Goal: Ask a question: Seek information or help from site administrators or community

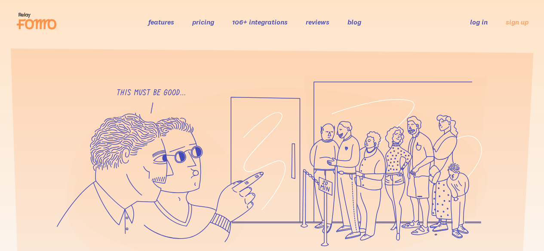
click at [50, 14] on icon at bounding box center [36, 20] width 42 height 21
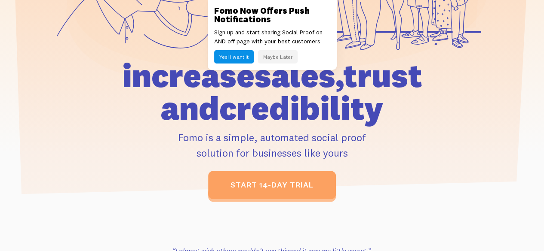
scroll to position [191, 0]
click at [273, 60] on button "Maybe Later" at bounding box center [278, 56] width 40 height 13
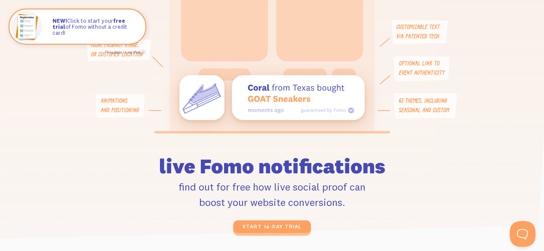
scroll to position [2114, 0]
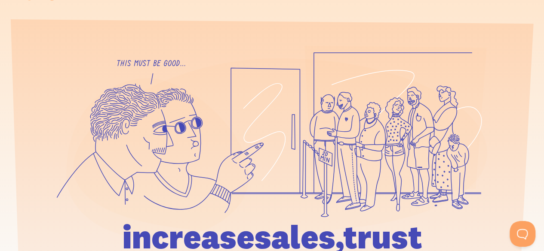
scroll to position [0, 0]
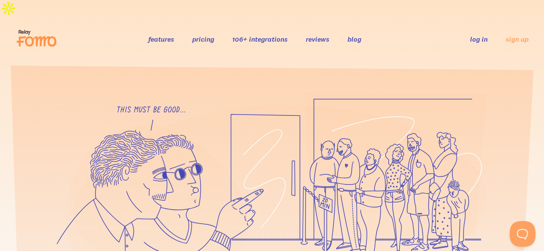
click at [210, 35] on link "pricing" at bounding box center [203, 39] width 22 height 9
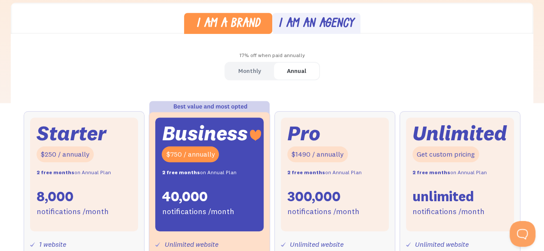
scroll to position [247, 0]
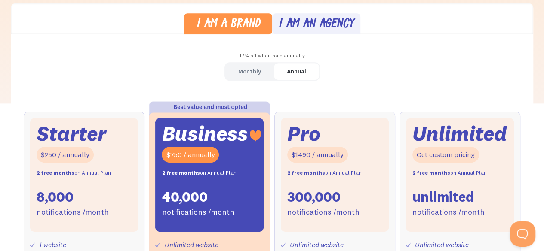
click at [236, 63] on link "Monthly" at bounding box center [249, 71] width 49 height 17
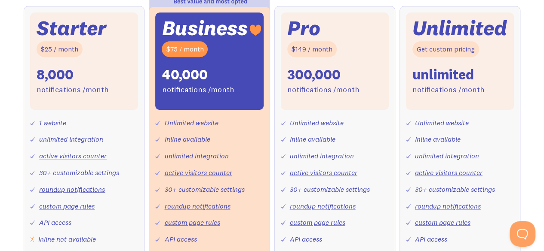
scroll to position [0, 0]
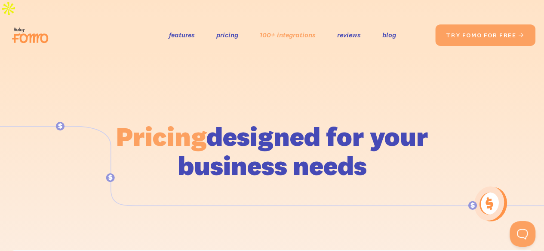
click at [262, 29] on link "100+ integrations" at bounding box center [288, 35] width 56 height 12
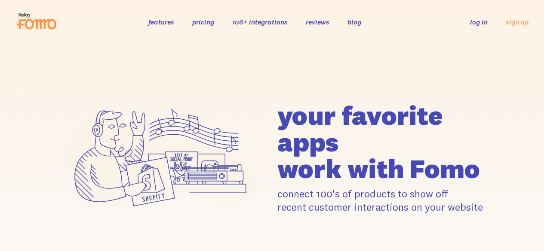
click at [162, 23] on link "features" at bounding box center [161, 22] width 26 height 9
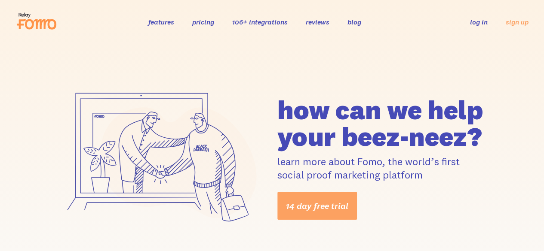
click at [48, 30] on icon at bounding box center [36, 20] width 42 height 21
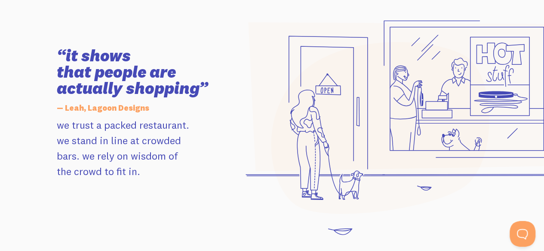
scroll to position [921, 0]
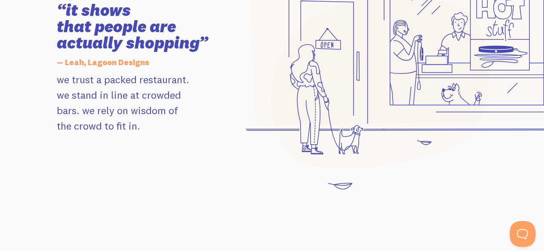
click at [514, 237] on button "Open Beacon popover" at bounding box center [522, 234] width 26 height 26
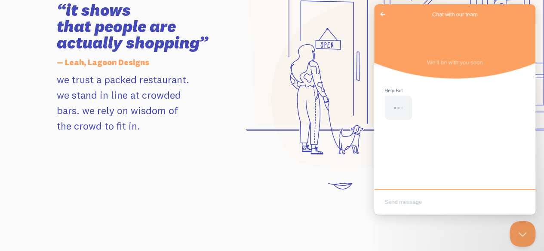
scroll to position [0, 0]
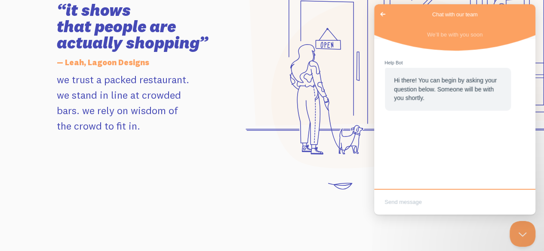
click at [459, 205] on textarea "Write chat message" at bounding box center [455, 203] width 158 height 20
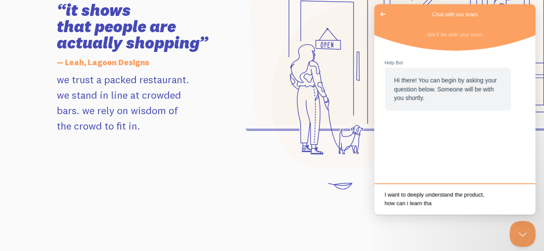
type textarea "I want to deeply understand the product, how can i learn that"
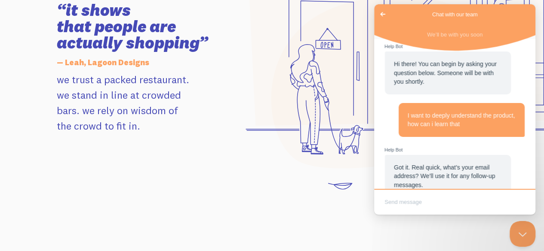
scroll to position [35, 0]
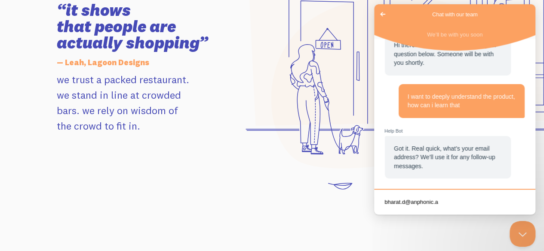
type textarea "bharat.d@anphonic.ai"
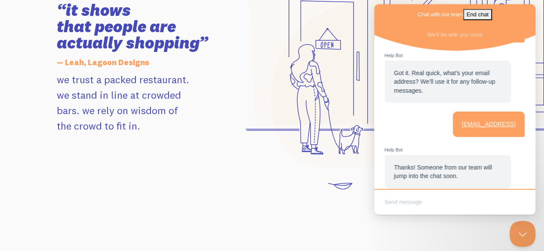
scroll to position [120, 0]
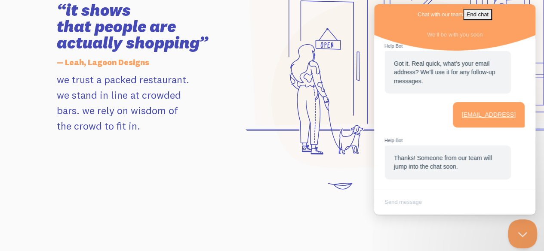
click at [522, 233] on button "Close Beacon popover" at bounding box center [521, 233] width 26 height 26
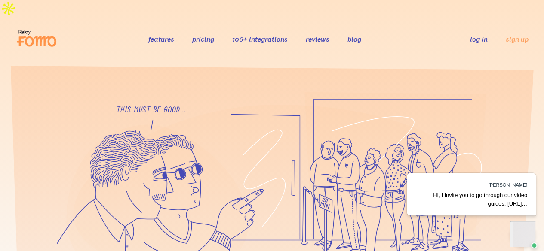
scroll to position [0, 0]
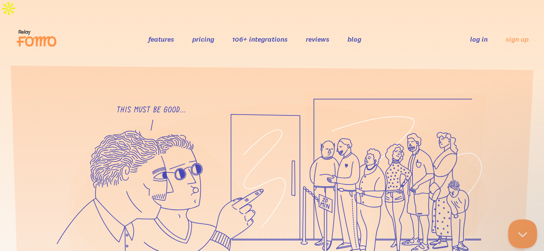
scroll to position [255, 0]
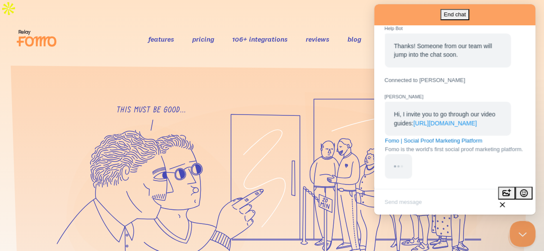
click at [461, 120] on link "https://fomo.com/#0" at bounding box center [445, 123] width 64 height 7
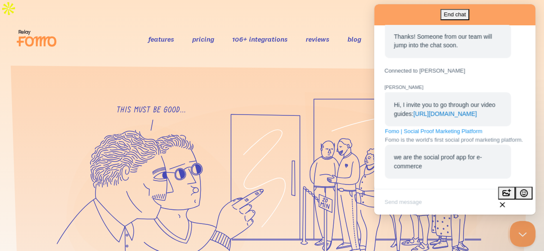
scroll to position [265, 0]
click at [453, 127] on link "Fomo | Social Proof Marketing Platform Fomo is the world's first social proof m…" at bounding box center [454, 135] width 138 height 16
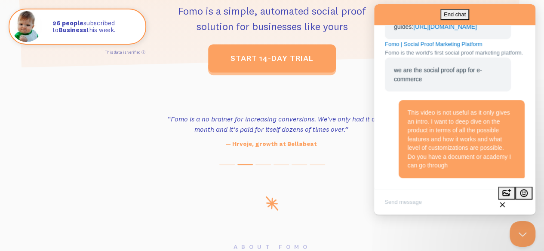
scroll to position [352, 0]
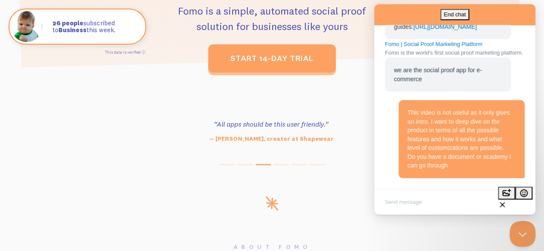
click at [397, 9] on div "[PERSON_NAME]" at bounding box center [393, 9] width 144 height 0
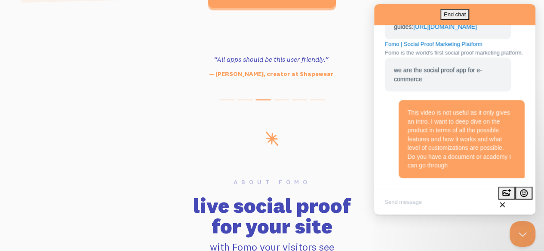
scroll to position [421, 0]
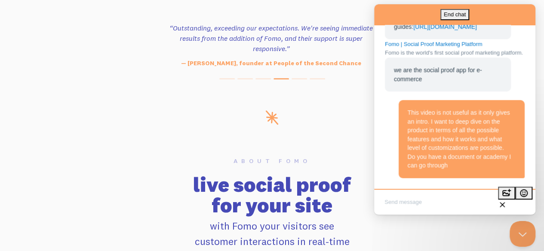
click at [459, 202] on textarea "Write chat message" at bounding box center [455, 203] width 158 height 20
type textarea "?"
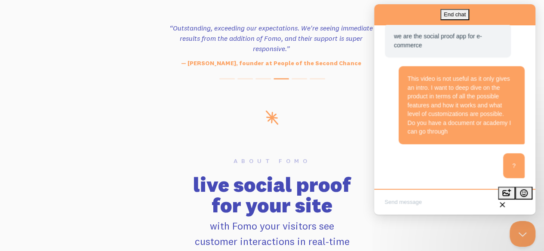
scroll to position [386, 0]
click at [521, 234] on button "Close Beacon popover" at bounding box center [522, 234] width 26 height 26
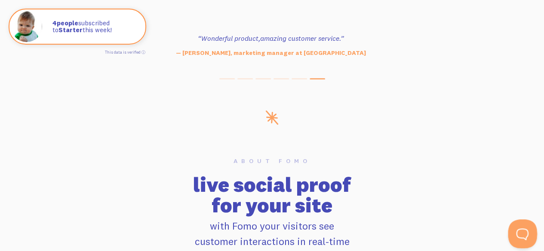
click at [527, 228] on button "Open Beacon popover" at bounding box center [521, 233] width 26 height 26
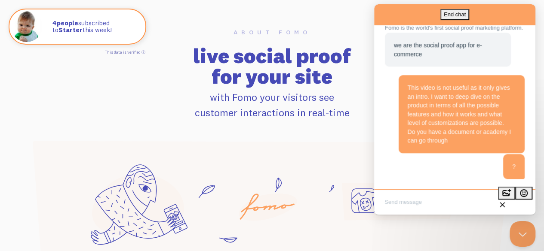
scroll to position [378, 0]
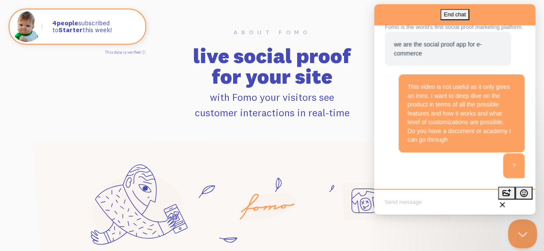
click at [523, 238] on button "Close Beacon popover" at bounding box center [521, 233] width 26 height 26
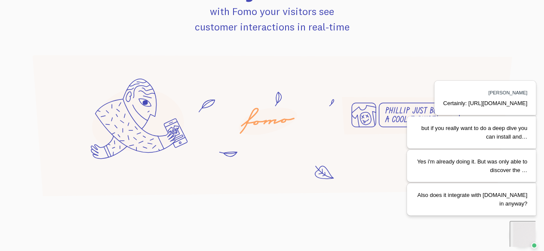
scroll to position [0, 0]
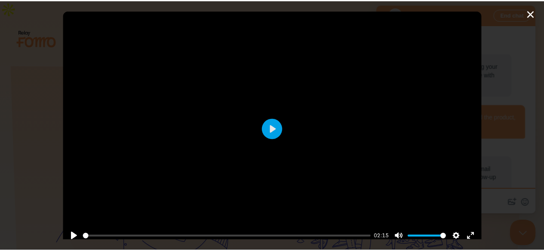
scroll to position [265, 0]
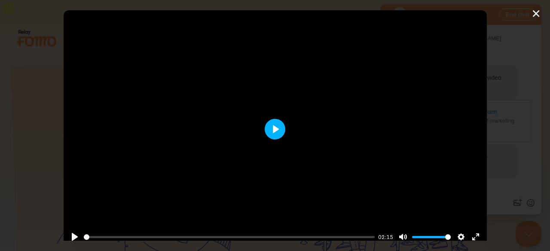
click at [271, 126] on button "Play" at bounding box center [275, 129] width 21 height 21
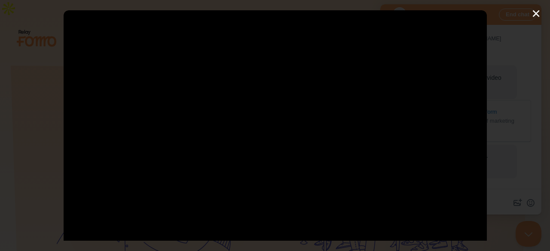
click at [534, 14] on div "Pause Play % buffered 00:00 -00:00 Unmute Mute Disable captions Enable captions…" at bounding box center [275, 125] width 550 height 251
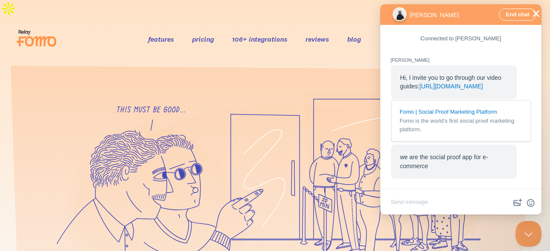
type input "100"
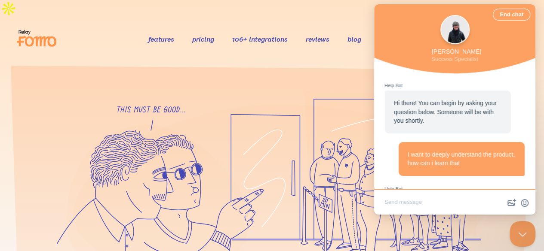
scroll to position [265, 0]
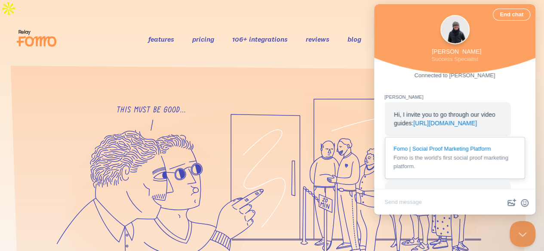
click at [426, 153] on link "Fomo | Social Proof Marketing Platform Fomo is the world's first social proof m…" at bounding box center [455, 158] width 140 height 43
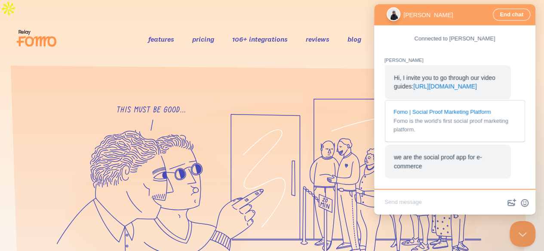
click at [402, 205] on textarea "Write chat message" at bounding box center [455, 203] width 158 height 20
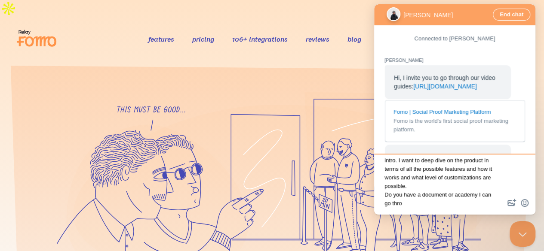
scroll to position [15, 0]
type textarea "This video is not useful as it only gives an intro. I want to deep dive on the …"
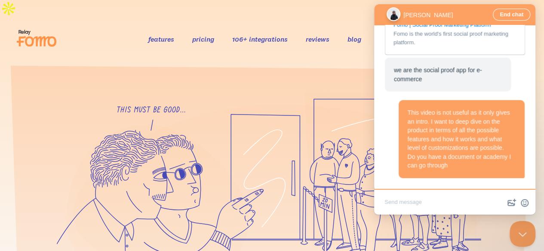
scroll to position [263, 0]
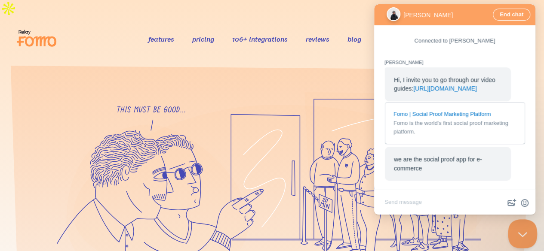
click at [527, 238] on button "Close Beacon popover" at bounding box center [521, 233] width 26 height 26
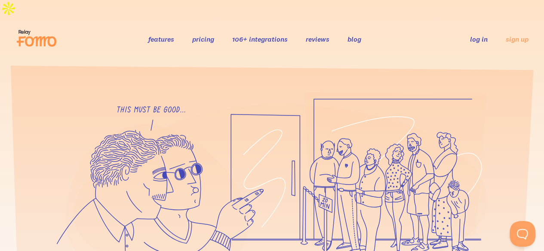
click at [359, 35] on link "blog" at bounding box center [354, 39] width 14 height 9
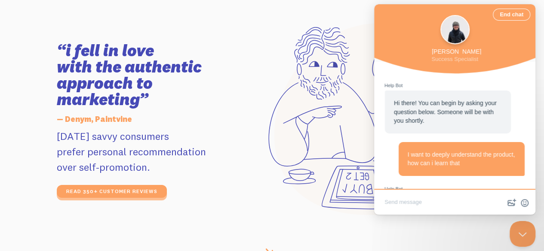
scroll to position [265, 0]
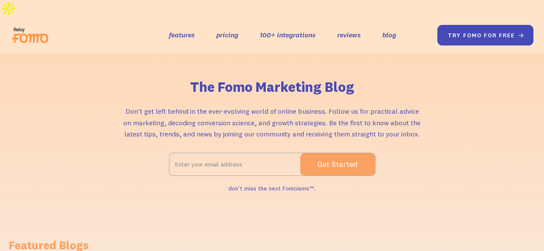
click at [473, 25] on link "try fomo for free " at bounding box center [485, 35] width 96 height 21
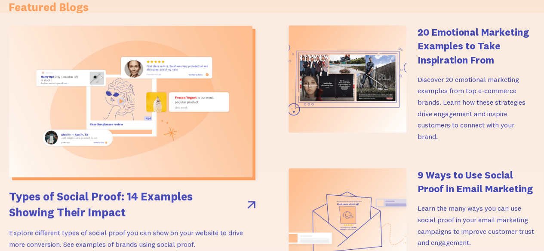
scroll to position [301, 0]
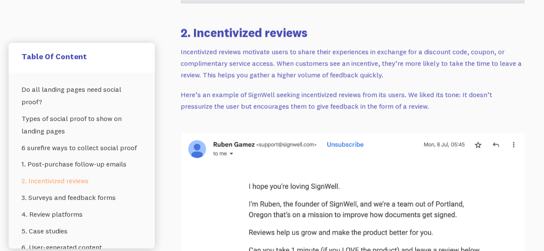
scroll to position [1761, 0]
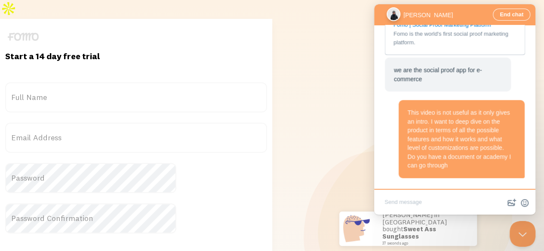
scroll to position [352, 0]
click at [162, 83] on label "Full Name" at bounding box center [136, 98] width 262 height 30
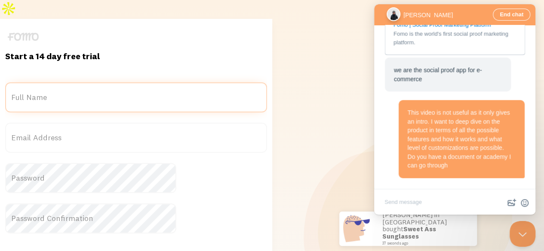
click at [162, 83] on input "Full Name" at bounding box center [136, 98] width 262 height 30
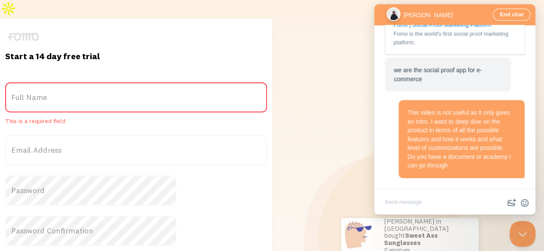
click at [162, 83] on label "Full Name" at bounding box center [136, 98] width 262 height 30
click at [162, 83] on input "Full Name" at bounding box center [136, 98] width 262 height 30
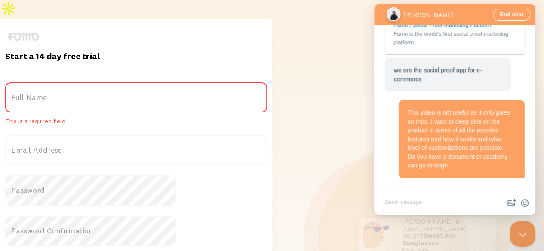
click at [162, 83] on label "Full Name" at bounding box center [136, 98] width 262 height 30
click at [162, 83] on input "Full Name" at bounding box center [136, 98] width 262 height 30
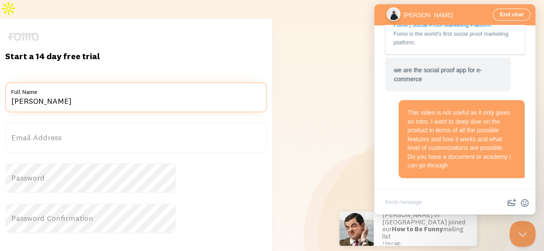
type input "[PERSON_NAME]"
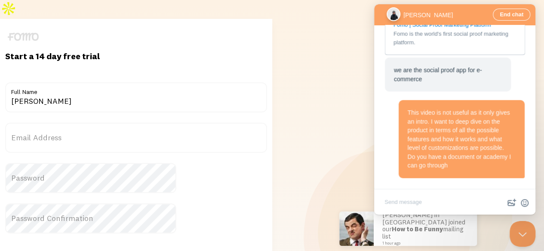
drag, startPoint x: 147, startPoint y: 104, endPoint x: 147, endPoint y: 114, distance: 9.5
click at [147, 123] on label "Email Address" at bounding box center [136, 138] width 262 height 30
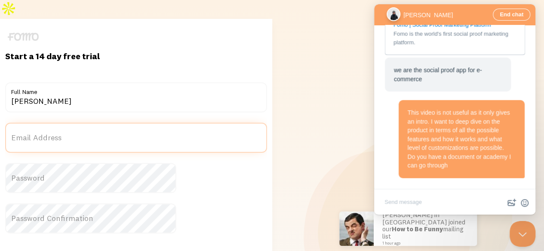
click at [147, 123] on input "Email Address" at bounding box center [136, 138] width 262 height 30
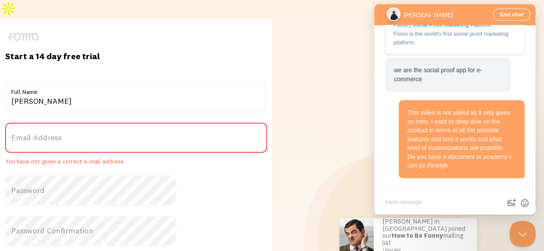
click at [147, 123] on label "Email Address" at bounding box center [136, 138] width 262 height 30
click at [147, 123] on input "Email Address" at bounding box center [136, 138] width 262 height 30
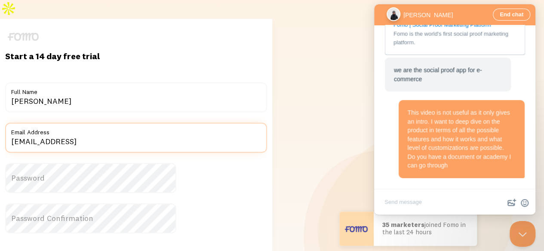
scroll to position [70, 0]
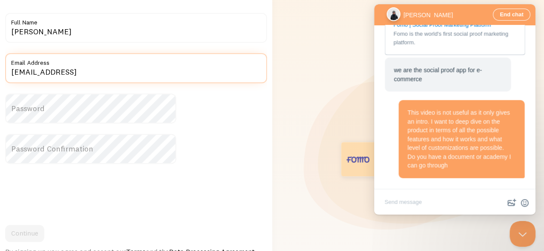
type input "[EMAIL_ADDRESS]"
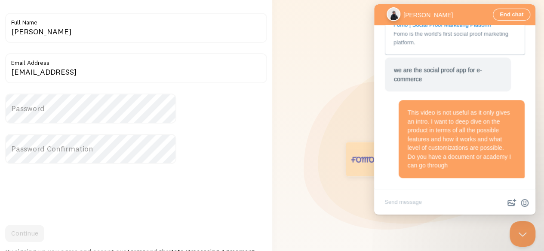
click at [144, 94] on label "Password" at bounding box center [136, 109] width 262 height 30
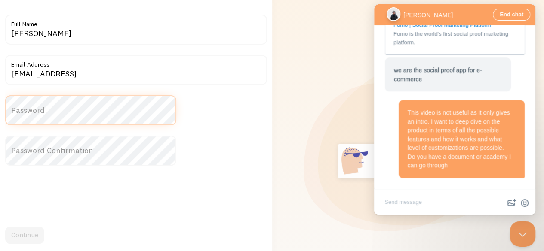
scroll to position [67, 0]
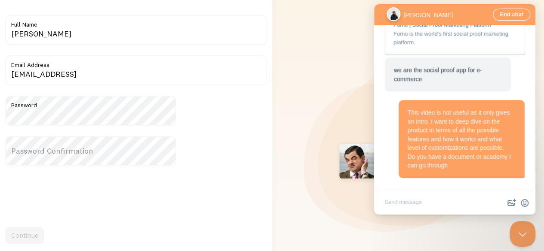
click at [128, 136] on label "Password Confirmation" at bounding box center [136, 151] width 262 height 30
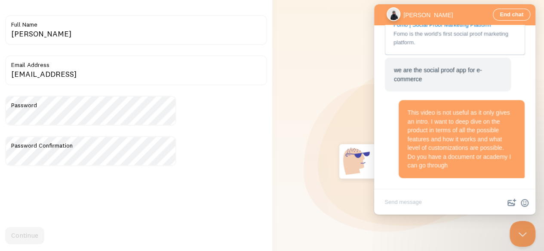
scroll to position [104, 0]
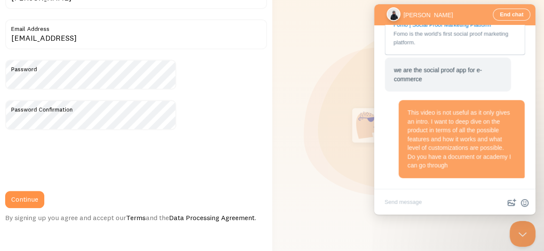
click at [68, 171] on form "Title Bharat Dadheech Full Name bharat.d@anphonic.ai Email Address Password Pas…" at bounding box center [136, 100] width 262 height 243
click at [44, 191] on button "Continue" at bounding box center [24, 199] width 39 height 17
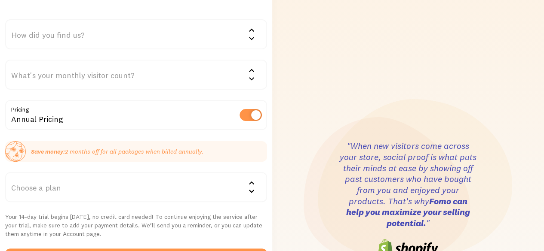
scroll to position [66, 0]
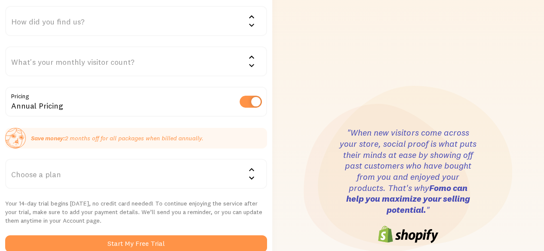
click at [239, 104] on label at bounding box center [250, 102] width 22 height 12
click at [239, 104] on input "checkbox" at bounding box center [250, 102] width 22 height 12
checkbox input "false"
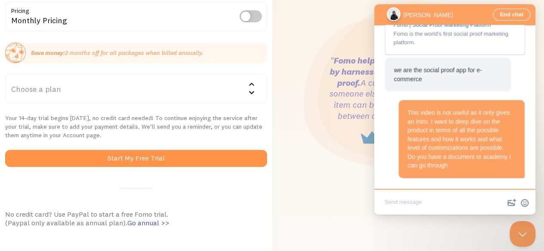
scroll to position [171, 0]
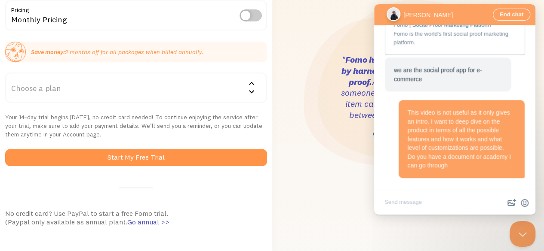
click at [177, 73] on div "Choose a plan" at bounding box center [136, 88] width 262 height 30
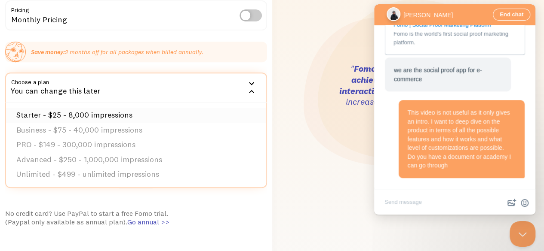
click at [175, 108] on li "Starter - $25 - 8,000 impressions" at bounding box center [136, 115] width 260 height 15
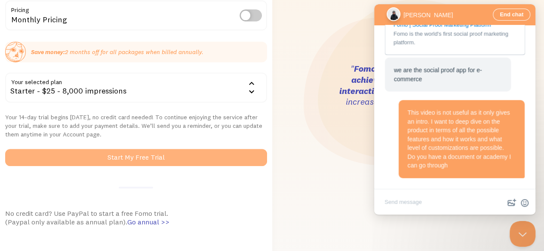
click at [154, 149] on button "Start My Free Trial" at bounding box center [136, 157] width 262 height 17
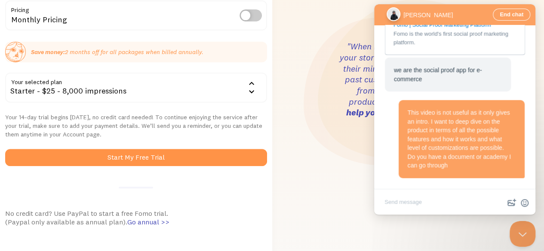
scroll to position [206, 0]
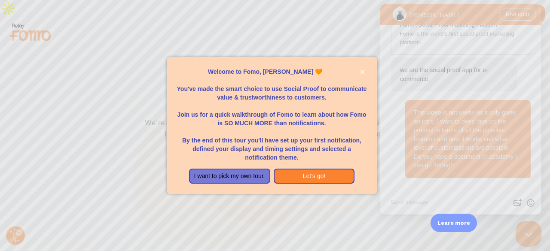
scroll to position [352, 0]
click at [285, 173] on button "Let's go!" at bounding box center [314, 176] width 81 height 15
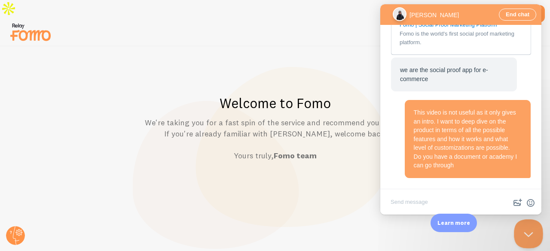
click at [520, 227] on button "Close Beacon popover" at bounding box center [527, 233] width 26 height 26
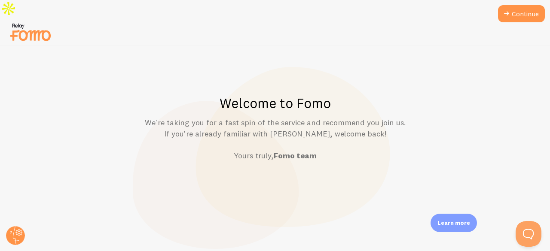
click at [439, 229] on div "Learn more" at bounding box center [454, 223] width 46 height 18
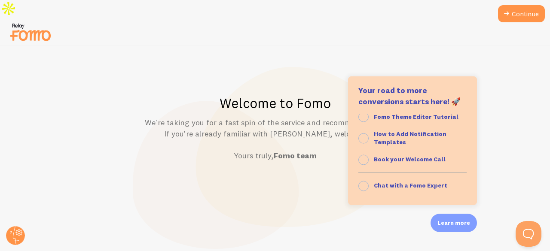
scroll to position [0, 0]
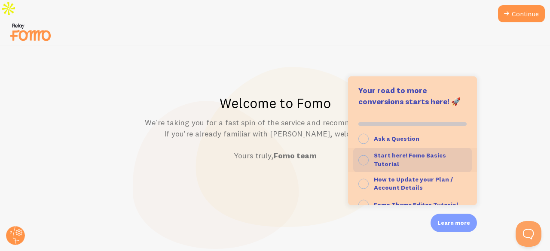
click at [428, 149] on button "Start here! Fomo Basics Tutorial" at bounding box center [412, 160] width 129 height 24
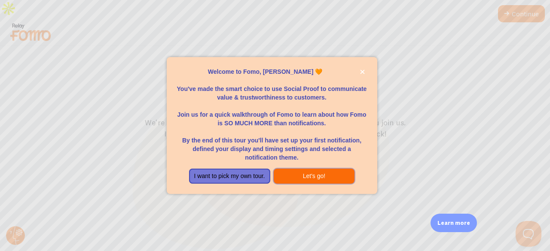
click at [322, 170] on button "Let's go!" at bounding box center [314, 176] width 81 height 15
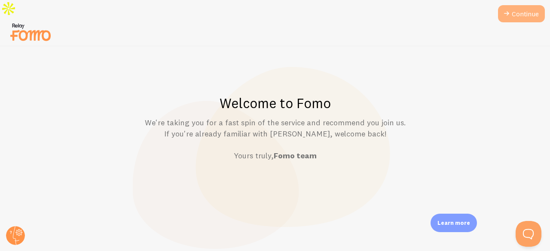
click at [505, 12] on icon at bounding box center [507, 14] width 10 height 10
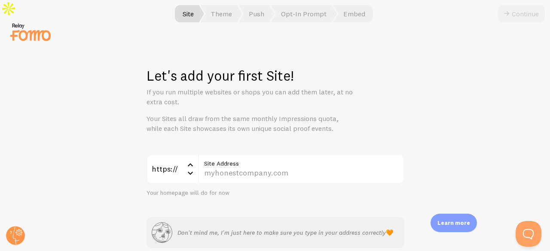
scroll to position [19, 0]
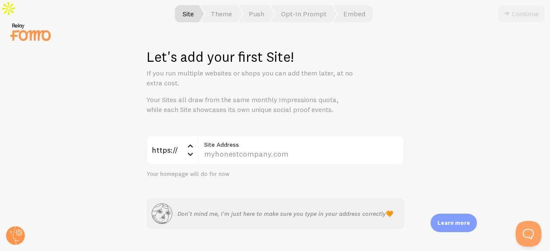
click at [308, 135] on label "Site Address" at bounding box center [301, 142] width 206 height 15
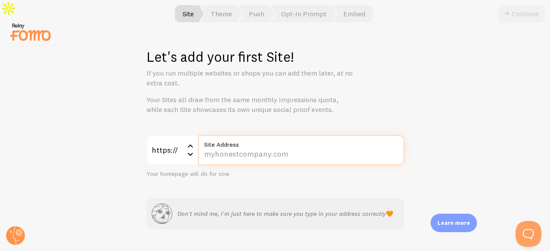
click at [308, 135] on input "Site Address" at bounding box center [301, 150] width 206 height 30
paste input "try.anphonic.ai/"
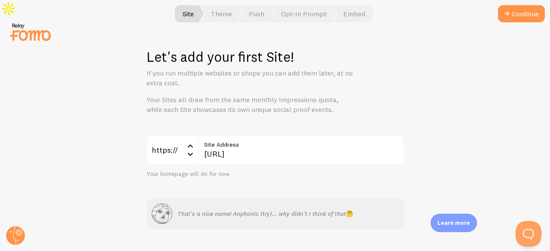
click at [264, 166] on div "https:// https:// https:// http:// try.anphonic.ai/ Site Address Your homepage …" at bounding box center [276, 182] width 258 height 95
drag, startPoint x: 291, startPoint y: 116, endPoint x: 293, endPoint y: 123, distance: 7.4
click at [293, 135] on label "Site Address" at bounding box center [301, 142] width 206 height 15
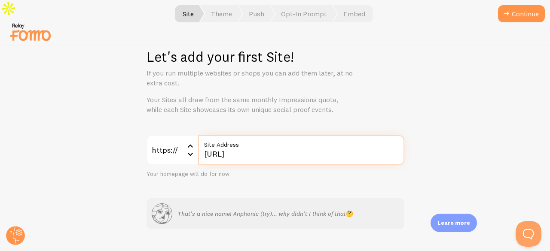
click at [293, 135] on input "try.anphonic.ai/" at bounding box center [301, 150] width 206 height 30
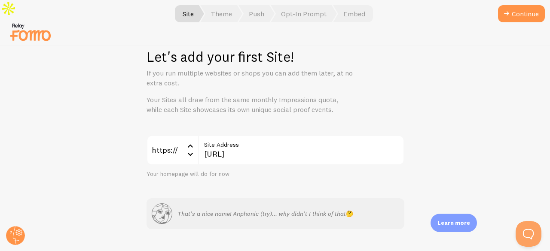
click at [293, 135] on label "Site Address" at bounding box center [301, 142] width 206 height 15
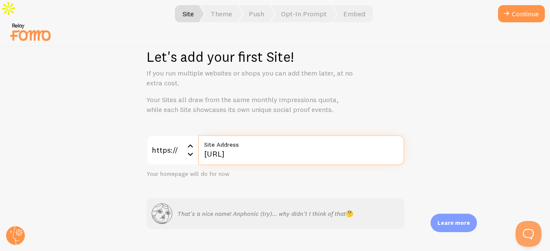
click at [293, 135] on input "try.anphonic.ai/" at bounding box center [301, 150] width 206 height 30
type input "try.anphonic.ai"
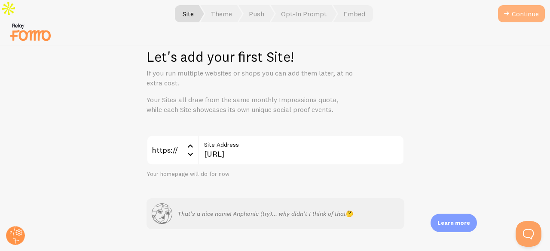
click at [505, 21] on button "Continue" at bounding box center [521, 13] width 47 height 17
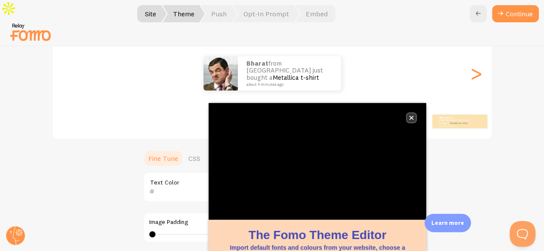
click at [413, 116] on button "close," at bounding box center [411, 117] width 9 height 9
click at [411, 121] on button "close," at bounding box center [411, 117] width 9 height 9
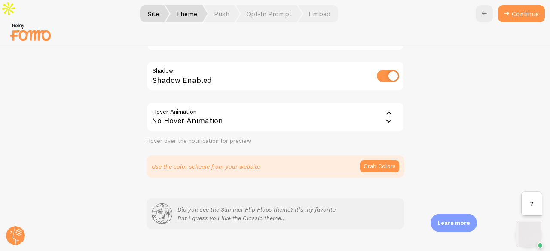
scroll to position [211, 0]
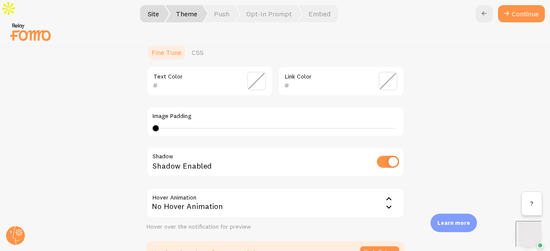
click at [295, 188] on div "No Hover Animation" at bounding box center [276, 203] width 258 height 30
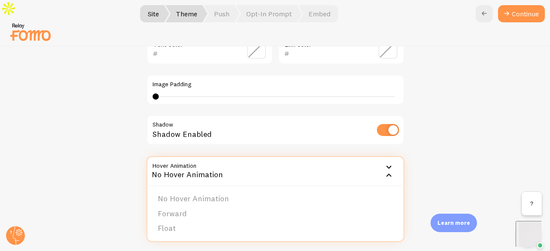
scroll to position [254, 0]
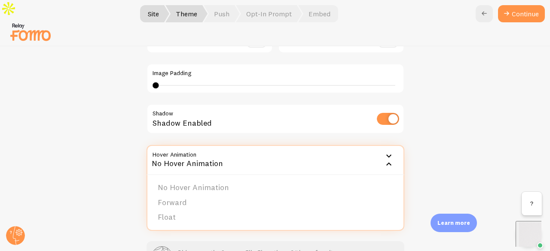
click at [128, 135] on div "Classic Bharat from India just bought a Metallica t-shirt about 4 minutes ago B…" at bounding box center [275, 42] width 508 height 357
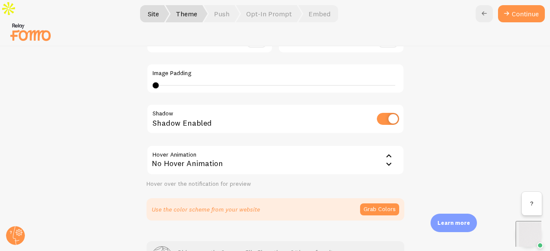
scroll to position [297, 0]
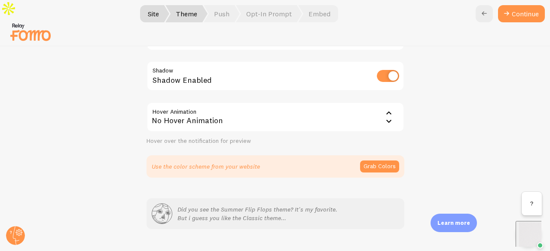
click at [191, 102] on div "No Hover Animation" at bounding box center [276, 117] width 258 height 30
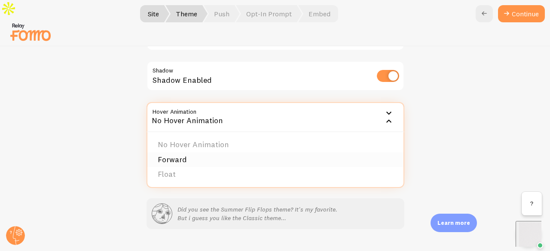
click at [200, 153] on li "Forward" at bounding box center [275, 160] width 256 height 15
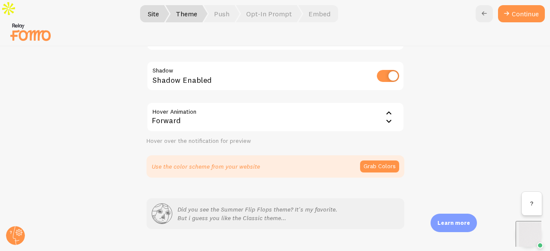
click at [230, 103] on div "Forward" at bounding box center [276, 117] width 258 height 30
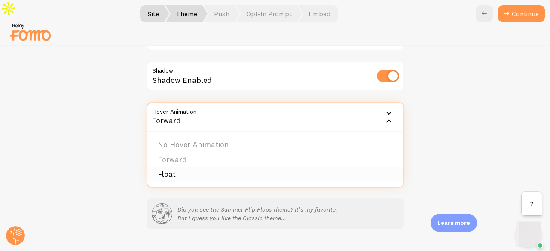
click at [217, 167] on li "Float" at bounding box center [275, 174] width 256 height 15
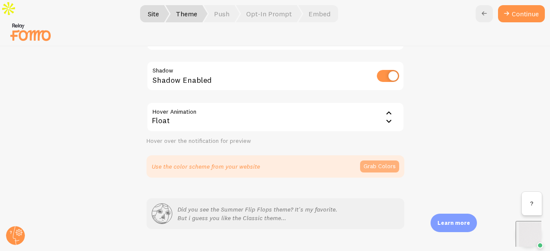
click at [380, 161] on button "Grab Colors" at bounding box center [379, 167] width 39 height 12
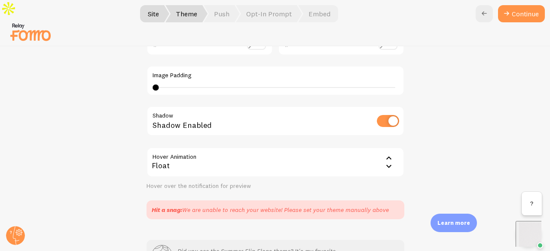
scroll to position [251, 0]
click at [279, 149] on div "Float" at bounding box center [276, 164] width 258 height 30
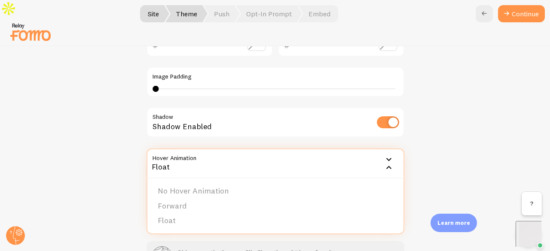
click at [209, 107] on div "Shadow Enabled" at bounding box center [276, 122] width 258 height 31
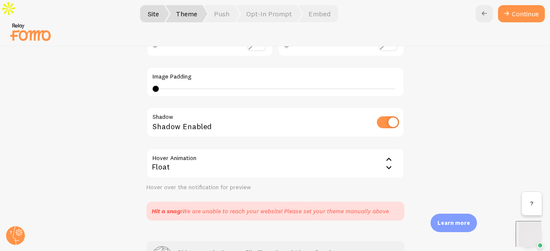
click at [375, 107] on div "Shadow Enabled" at bounding box center [276, 122] width 258 height 31
click at [381, 116] on input "checkbox" at bounding box center [388, 122] width 22 height 12
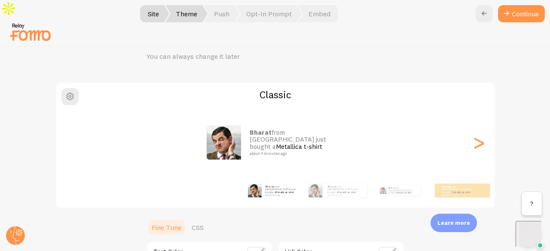
scroll to position [165, 0]
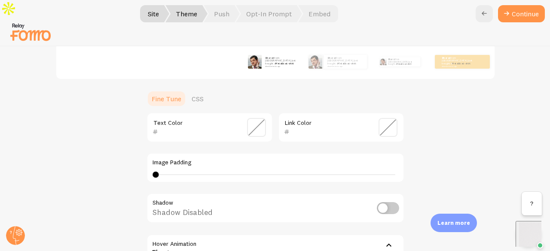
click at [393, 202] on input "checkbox" at bounding box center [388, 208] width 22 height 12
checkbox input "true"
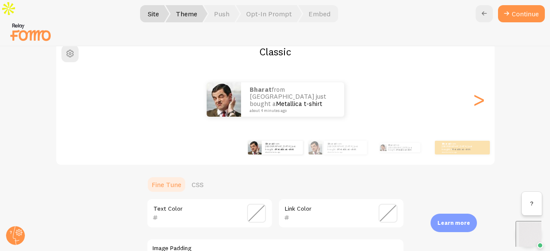
scroll to position [0, 0]
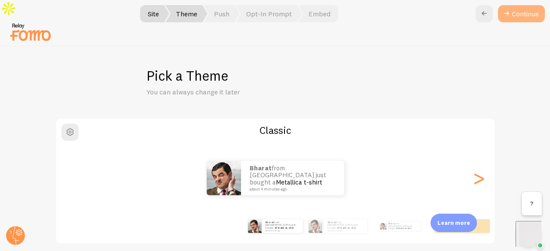
click at [519, 12] on button "Continue" at bounding box center [521, 13] width 47 height 17
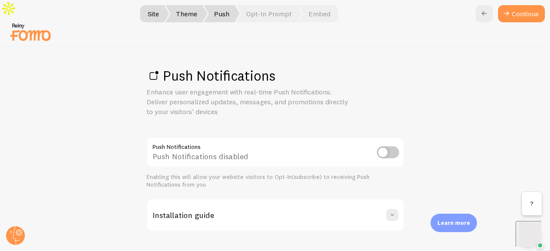
click at [285, 139] on div "Push Notifications disabled" at bounding box center [276, 153] width 258 height 31
click at [380, 147] on input "checkbox" at bounding box center [388, 153] width 22 height 12
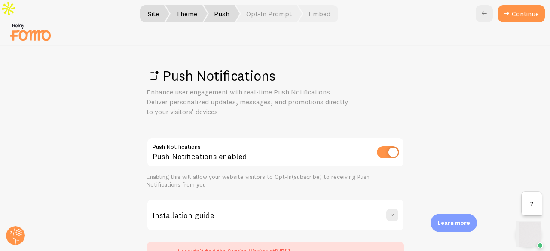
scroll to position [75, 0]
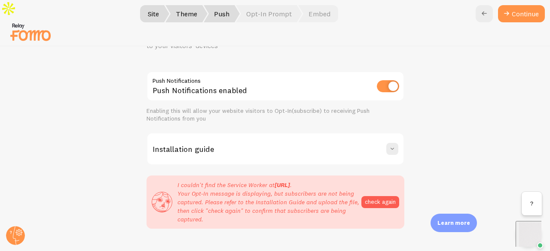
click at [387, 80] on input "checkbox" at bounding box center [388, 86] width 22 height 12
checkbox input "false"
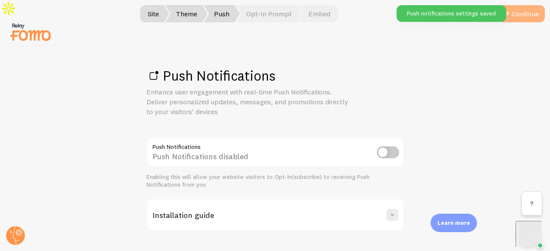
click at [523, 18] on link "Continue" at bounding box center [521, 13] width 47 height 17
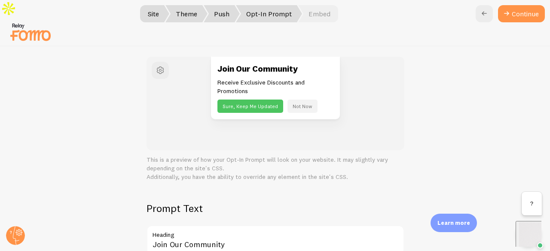
scroll to position [86, 0]
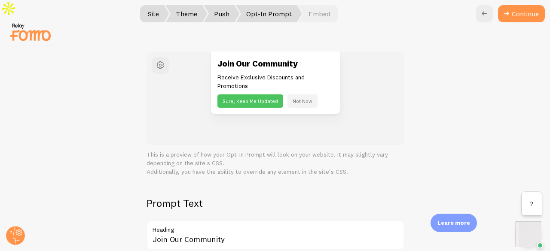
click at [302, 95] on button "Not Now" at bounding box center [303, 101] width 30 height 13
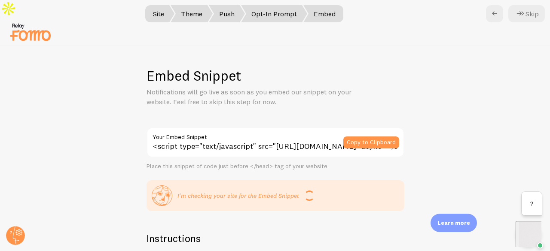
click at [35, 21] on img at bounding box center [30, 32] width 43 height 22
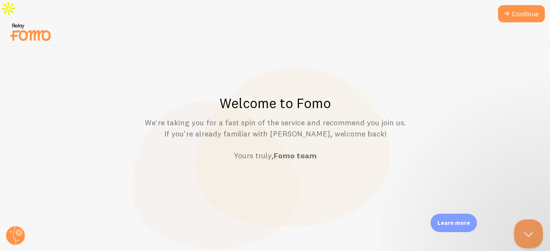
scroll to position [378, 0]
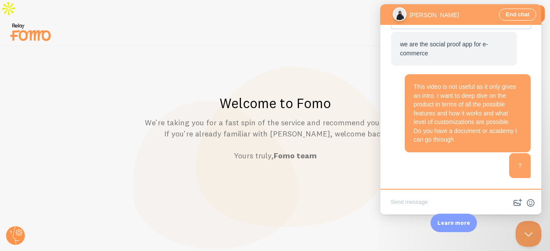
click at [530, 229] on button "Close Beacon popover" at bounding box center [529, 234] width 26 height 26
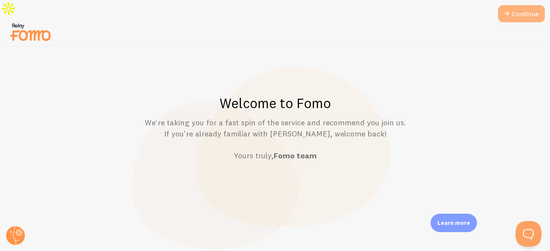
click at [521, 10] on link "Continue" at bounding box center [521, 13] width 47 height 17
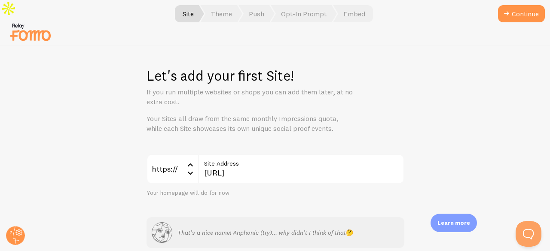
click at [30, 21] on img at bounding box center [30, 32] width 43 height 22
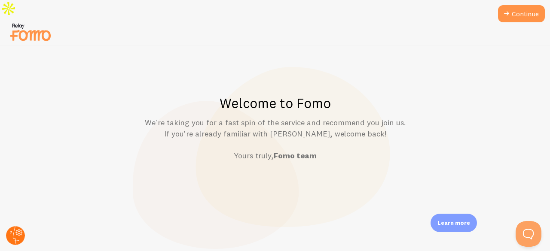
click at [7, 234] on circle at bounding box center [15, 236] width 19 height 19
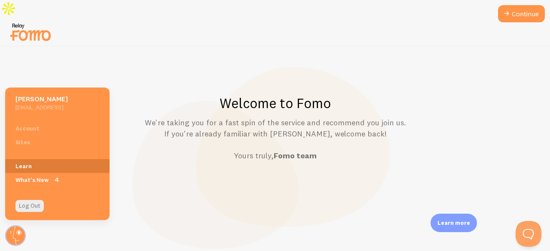
click at [30, 163] on link "Learn" at bounding box center [57, 166] width 104 height 14
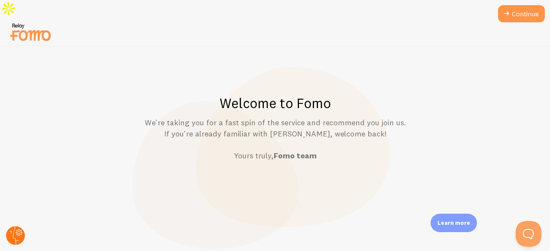
click at [21, 228] on icon at bounding box center [15, 236] width 21 height 21
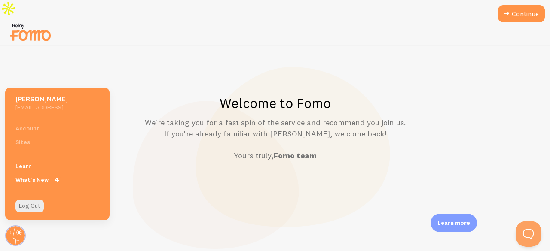
click at [33, 156] on div "Learn What's New 4" at bounding box center [57, 173] width 104 height 38
click at [34, 161] on link "Learn" at bounding box center [57, 166] width 104 height 14
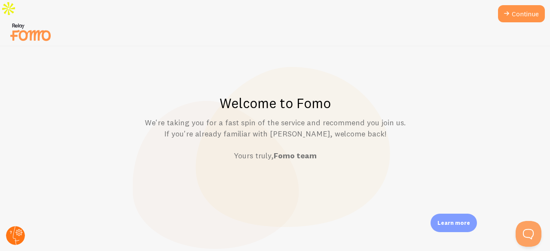
click at [21, 227] on icon at bounding box center [15, 236] width 21 height 21
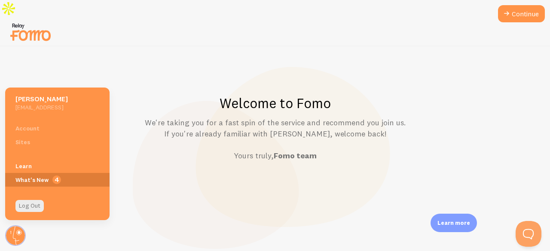
click at [32, 182] on span "4" at bounding box center [57, 180] width 104 height 14
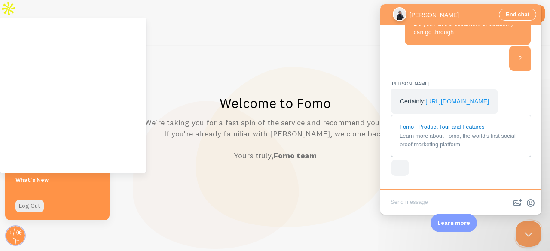
click at [442, 98] on link "[URL][DOMAIN_NAME]" at bounding box center [458, 101] width 64 height 7
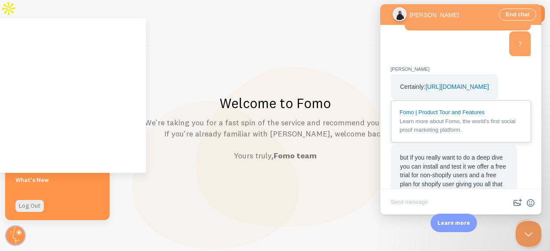
scroll to position [536, 0]
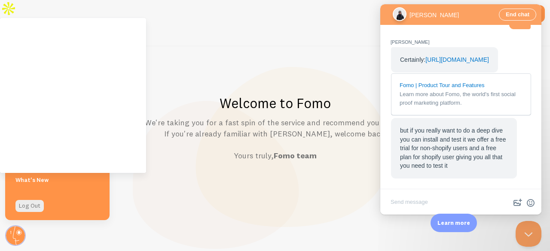
click at [422, 202] on textarea "Write chat message" at bounding box center [461, 203] width 158 height 20
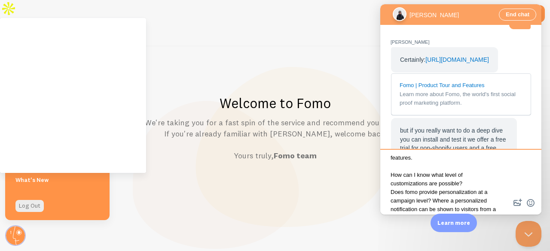
scroll to position [30, 0]
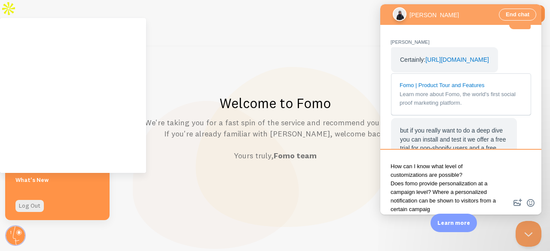
type textarea "Yes i'm already doing it. But was only able to discover the basic features. How…"
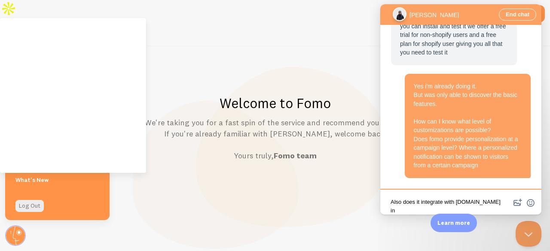
scroll to position [2, 0]
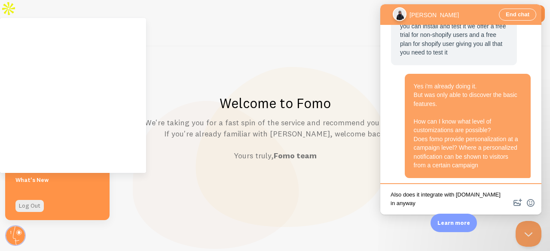
type textarea "Also does it integrate with [DOMAIN_NAME] in anyway?"
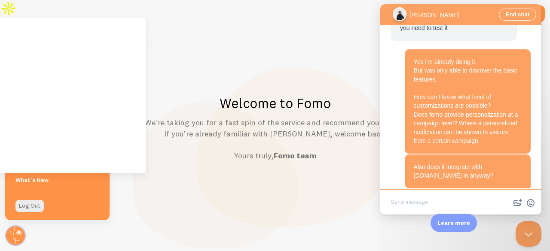
scroll to position [695, 0]
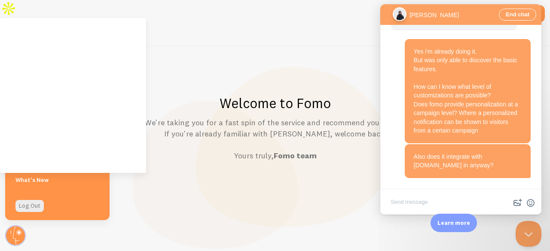
click at [532, 231] on button "Close Beacon popover" at bounding box center [529, 234] width 26 height 26
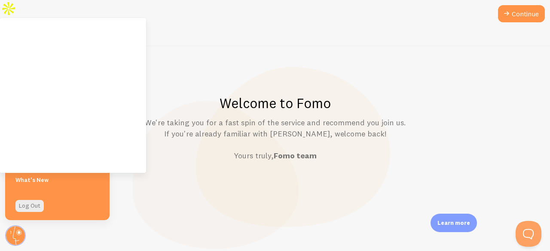
click at [156, 96] on div "Welcome to Fomo We're taking you for a fast spin of the service and recommend y…" at bounding box center [275, 128] width 508 height 67
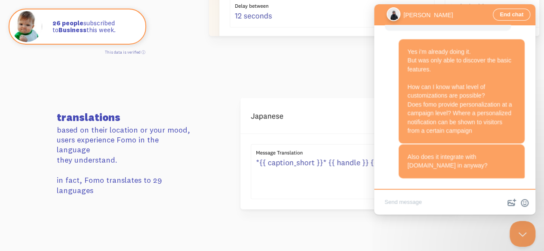
scroll to position [695, 0]
click at [523, 235] on button "Close Beacon popover" at bounding box center [521, 233] width 26 height 26
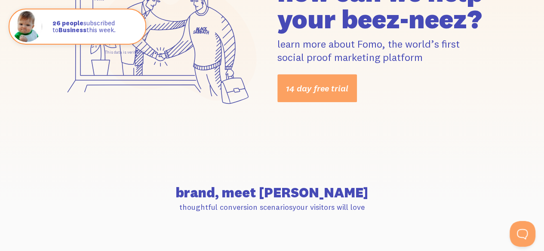
scroll to position [0, 0]
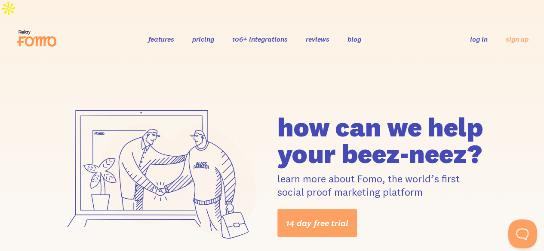
click at [517, 231] on button "Open Beacon popover" at bounding box center [521, 233] width 26 height 26
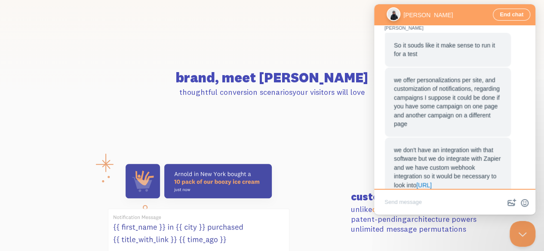
scroll to position [839, 0]
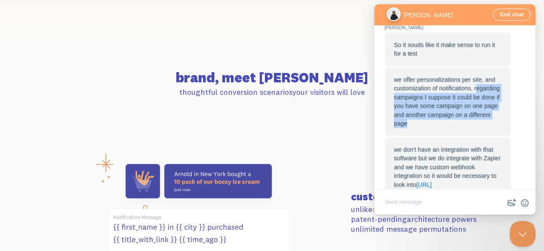
drag, startPoint x: 395, startPoint y: 118, endPoint x: 482, endPoint y: 144, distance: 90.6
click at [482, 128] on div "we offer personalizations per site, and customization of notifications, regardi…" at bounding box center [448, 101] width 108 height 53
click at [477, 128] on div "we offer personalizations per site, and customization of notifications, regardi…" at bounding box center [448, 101] width 108 height 53
drag, startPoint x: 477, startPoint y: 144, endPoint x: 394, endPoint y: 115, distance: 88.1
click at [394, 115] on div "we offer personalizations per site, and customization of notifications, regardi…" at bounding box center [448, 101] width 108 height 53
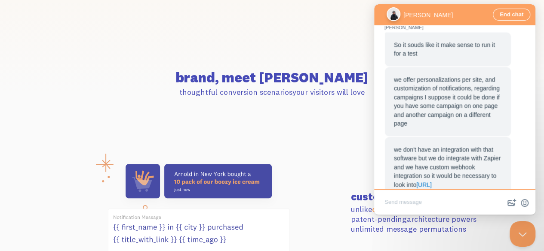
click at [406, 201] on textarea "Write chat message" at bounding box center [455, 203] width 158 height 20
paste textarea "regarding campaigns I suppose it could be done if you have some campaign on one…"
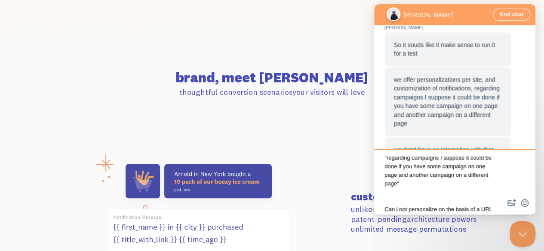
scroll to position [21, 0]
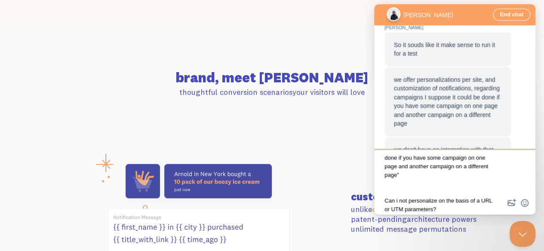
click at [455, 203] on textarea "what do you mean by this? "regarding campaigns I suppose it could be done if yo…" at bounding box center [455, 183] width 158 height 60
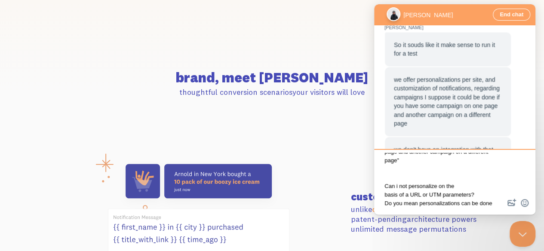
scroll to position [39, 0]
click at [454, 201] on textarea "what do you mean by this? "regarding campaigns I suppose it could be done if yo…" at bounding box center [455, 183] width 158 height 60
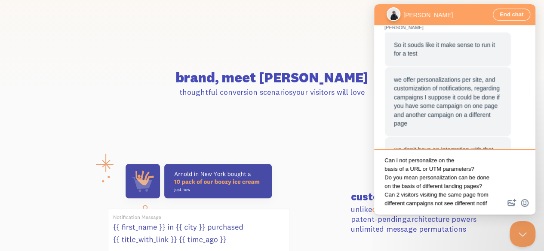
scroll to position [73, 0]
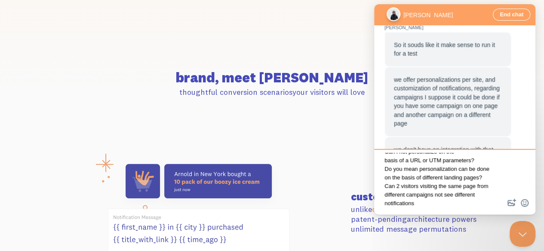
type textarea "what do you mean by this? "regarding campaigns I suppose it could be done if yo…"
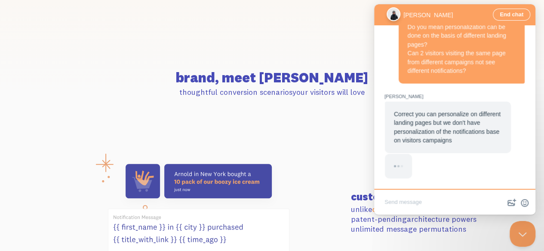
scroll to position [1212, 0]
